Goal: Task Accomplishment & Management: Manage account settings

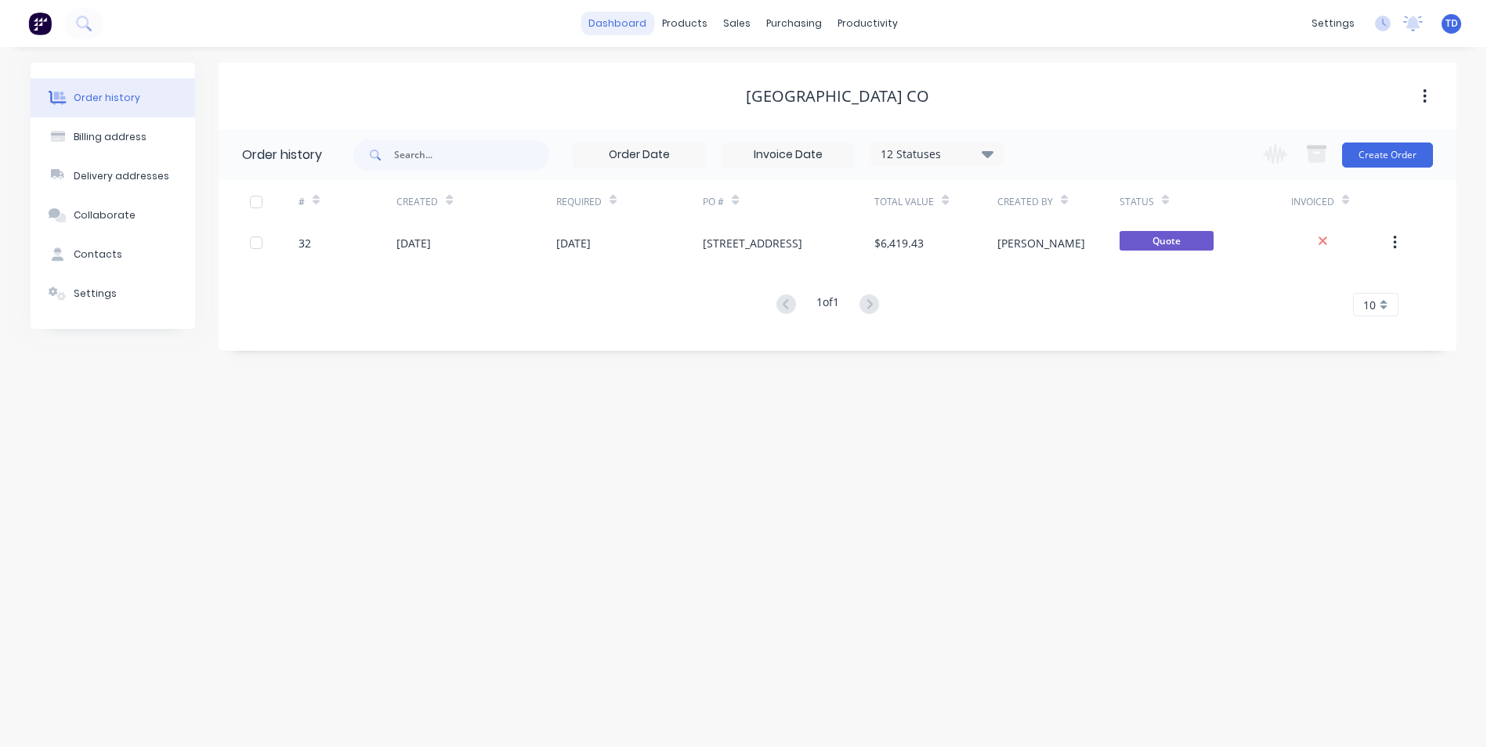
click at [615, 29] on link "dashboard" at bounding box center [617, 23] width 74 height 23
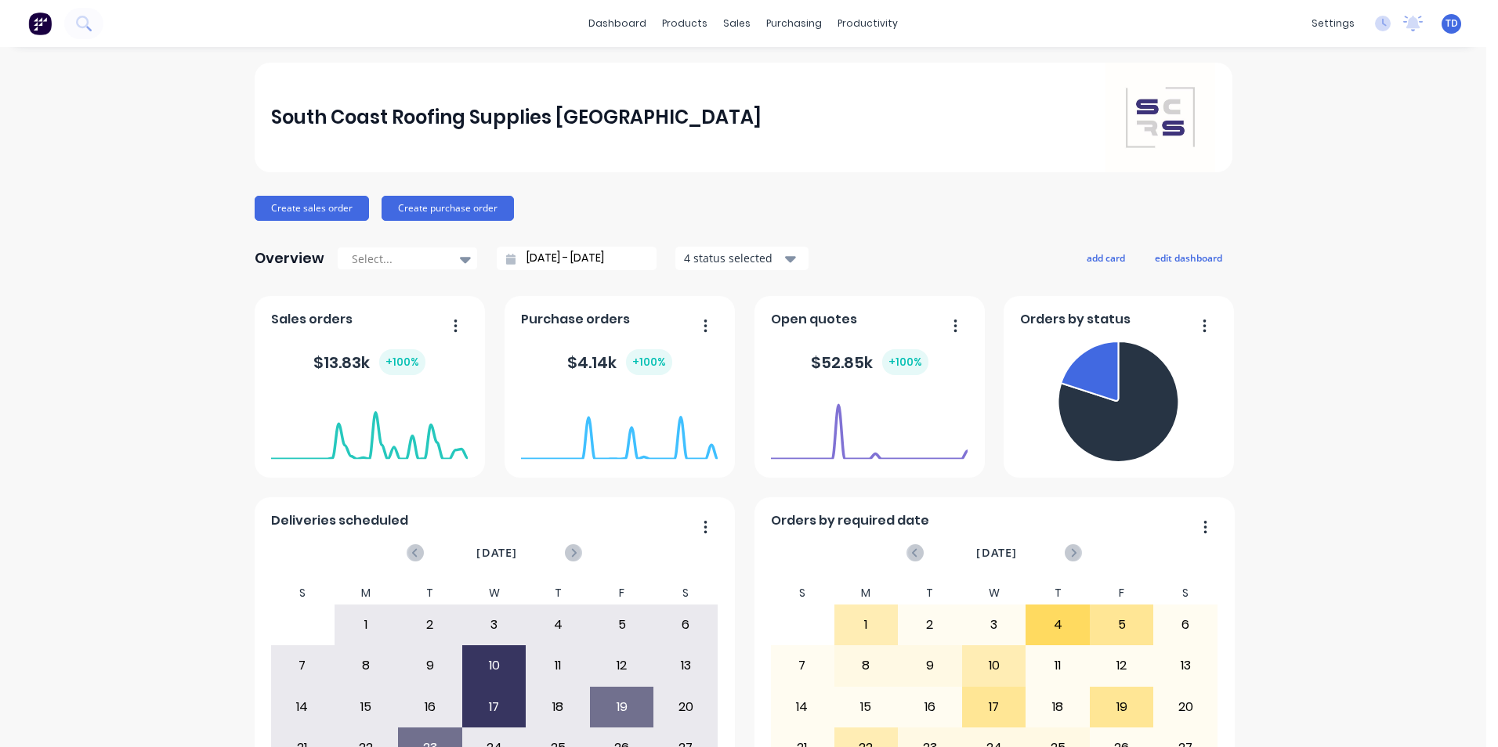
click at [1445, 26] on span "TD" at bounding box center [1451, 23] width 13 height 14
click at [1312, 198] on div "Sign out" at bounding box center [1317, 197] width 42 height 14
